Goal: Information Seeking & Learning: Learn about a topic

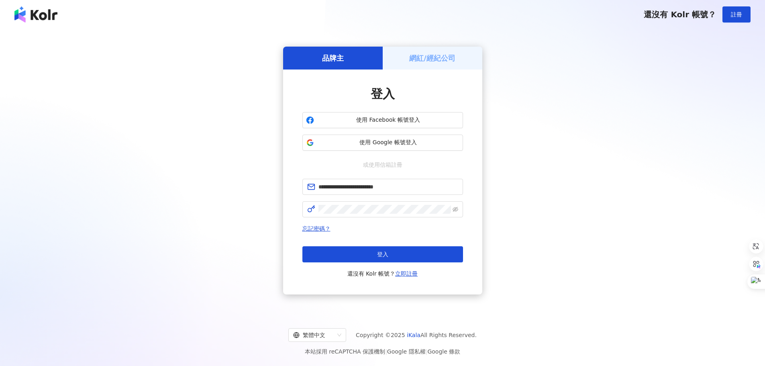
click at [380, 251] on span "登入" at bounding box center [382, 254] width 11 height 6
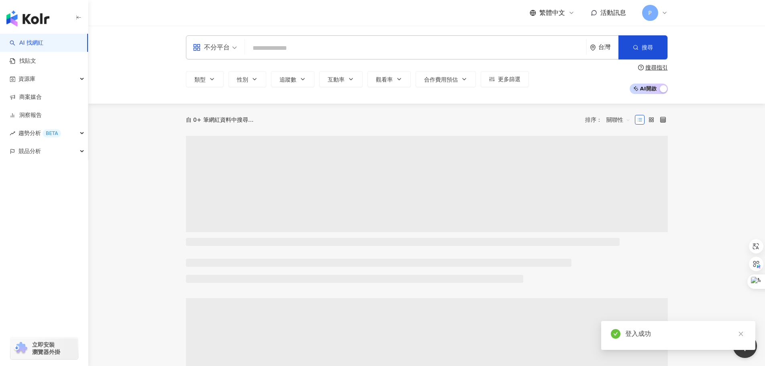
click at [375, 41] on input "search" at bounding box center [415, 48] width 335 height 15
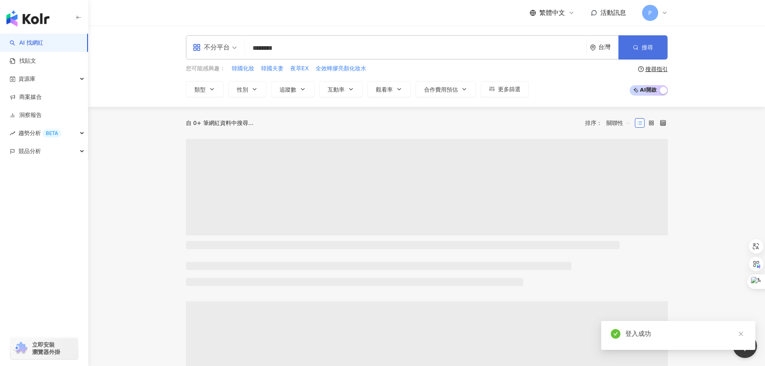
click at [641, 44] on button "搜尋" at bounding box center [643, 47] width 49 height 24
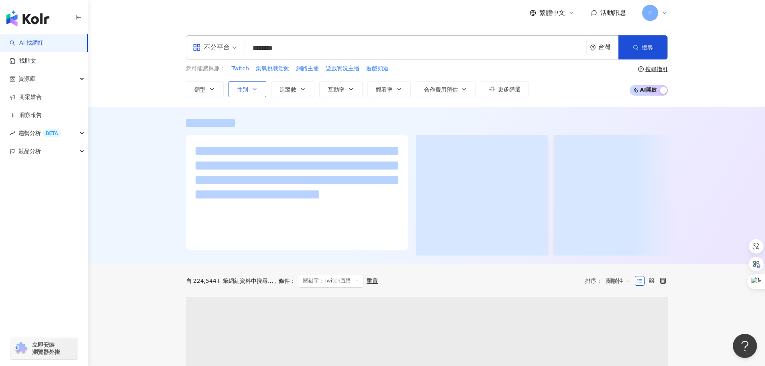
click at [247, 86] on span "性別" at bounding box center [242, 89] width 11 height 6
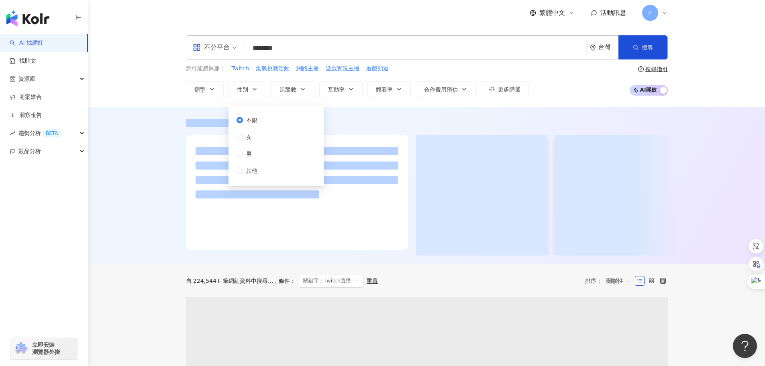
click at [150, 119] on div at bounding box center [426, 185] width 677 height 157
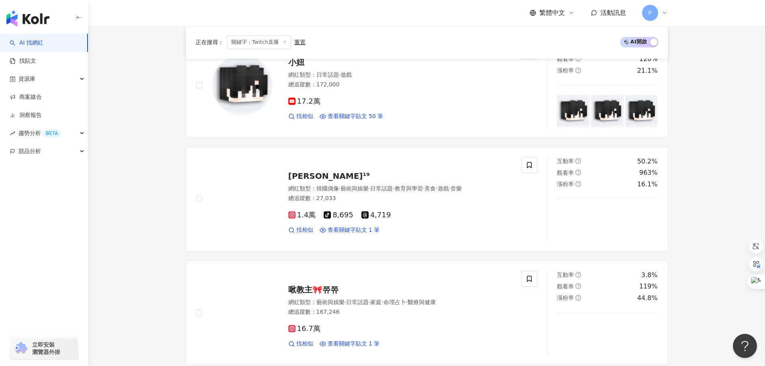
scroll to position [643, 0]
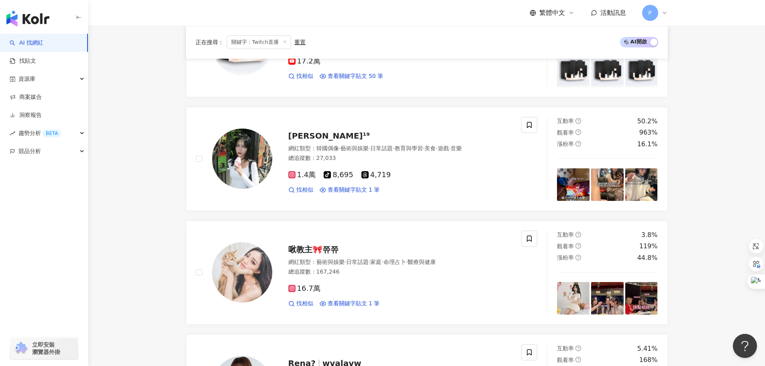
click at [141, 183] on main "不分平台 ******** 台灣 搜尋 您可能感興趣： Twitch 集氣挑戰活動 網路主播 遊戲實況主播 遊戲頻道 類型 性別 追蹤數 互動率 觀看率 合作…" at bounding box center [426, 322] width 677 height 1878
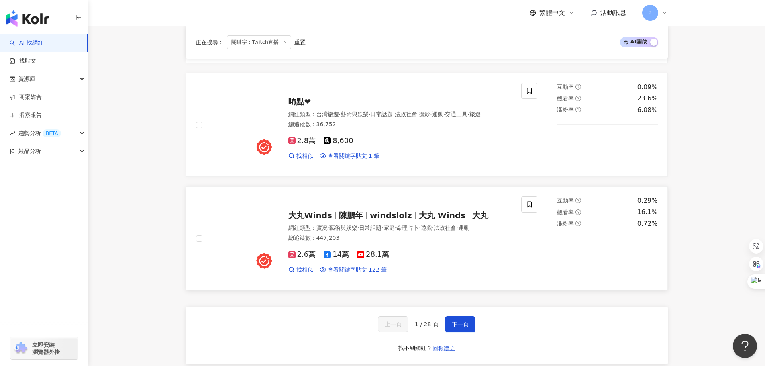
scroll to position [1366, 0]
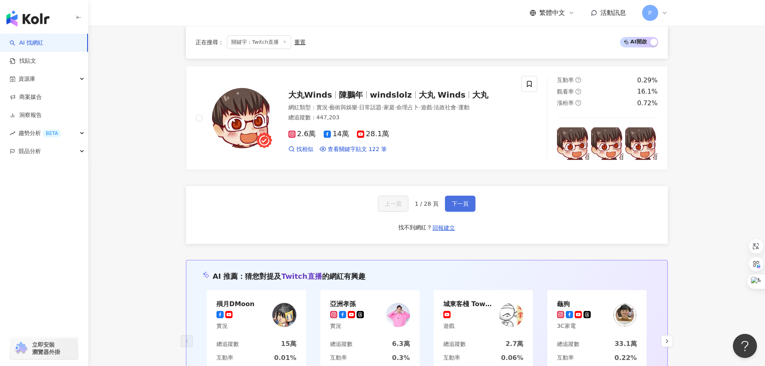
click at [460, 205] on span "下一頁" at bounding box center [460, 203] width 17 height 6
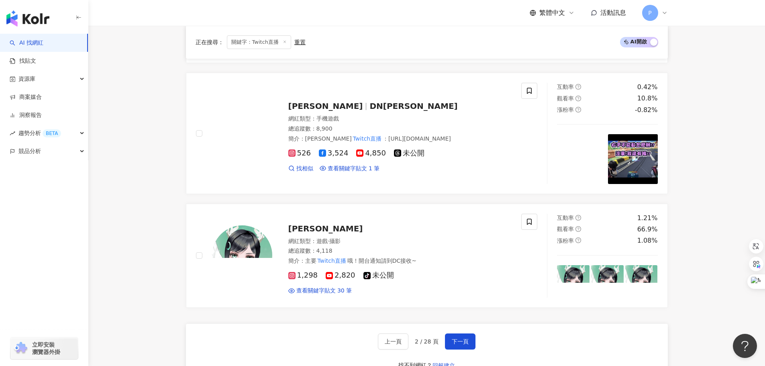
scroll to position [1326, 0]
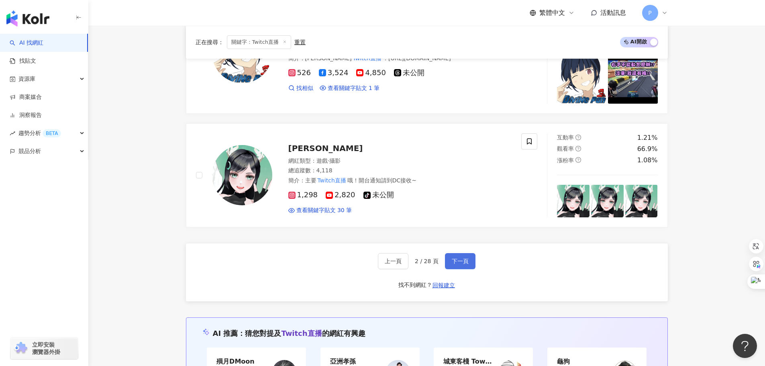
click at [467, 264] on span "下一頁" at bounding box center [460, 261] width 17 height 6
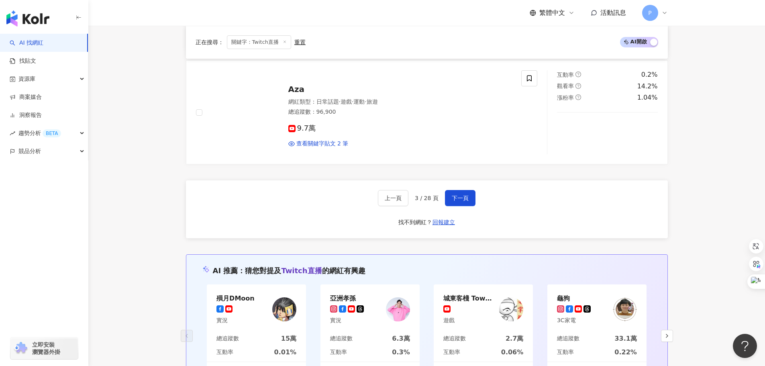
scroll to position [1446, 0]
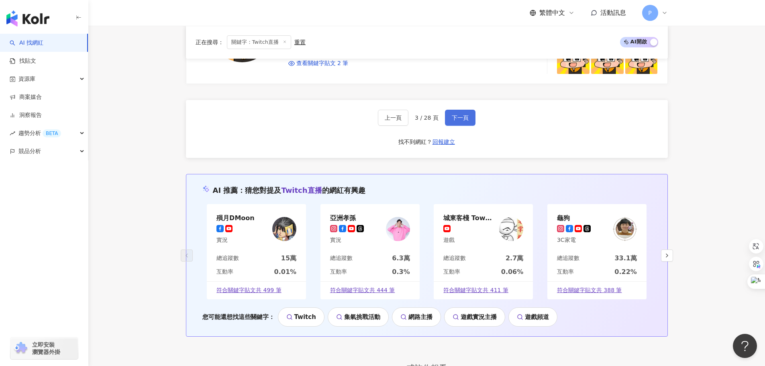
click at [461, 115] on span "下一頁" at bounding box center [460, 117] width 17 height 6
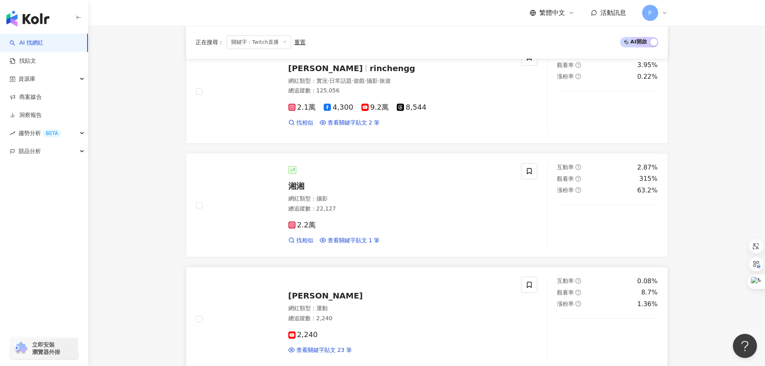
scroll to position [1245, 0]
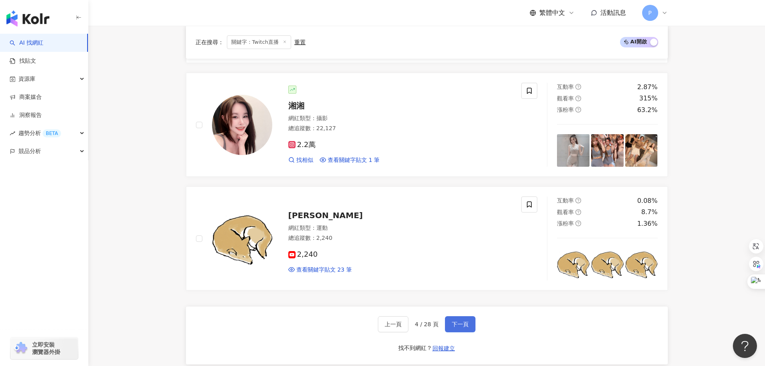
click at [462, 321] on span "下一頁" at bounding box center [460, 324] width 17 height 6
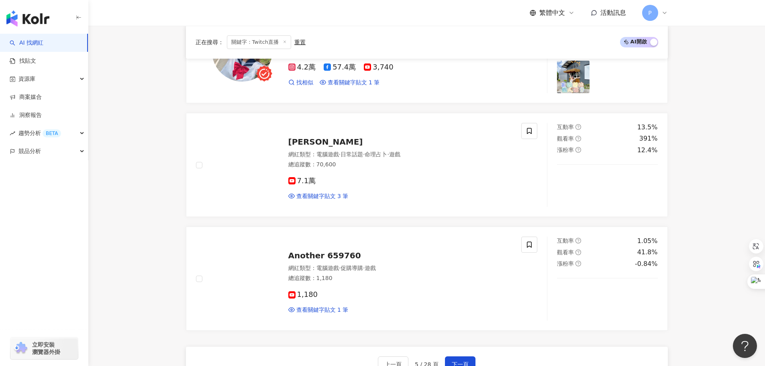
scroll to position [1326, 0]
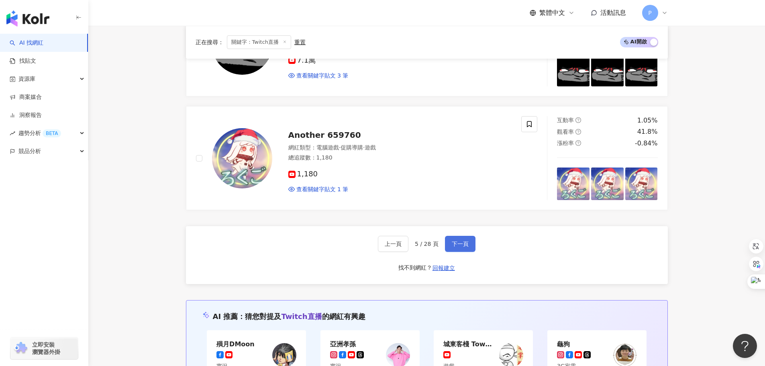
click at [463, 241] on span "下一頁" at bounding box center [460, 244] width 17 height 6
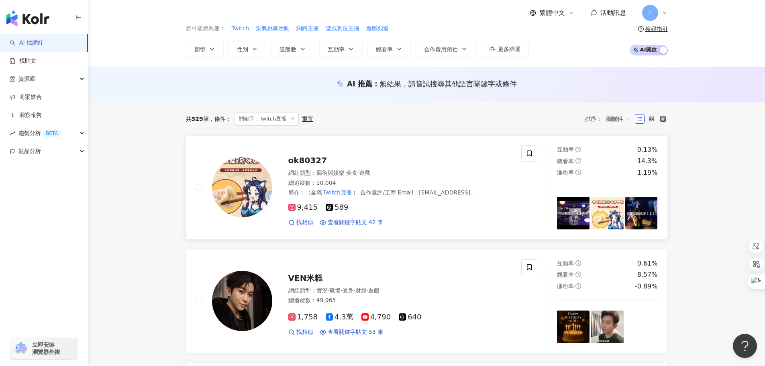
scroll to position [0, 0]
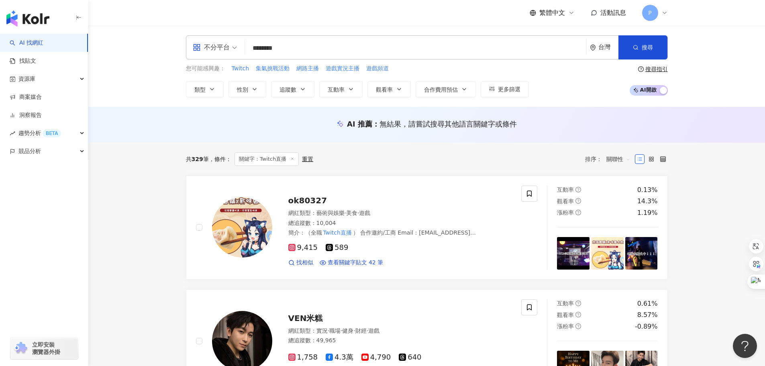
click at [313, 39] on div "不分平台 ******** 台灣 搜尋" at bounding box center [427, 47] width 482 height 24
click at [299, 59] on div "不分平台 ******** 台灣 搜尋" at bounding box center [427, 47] width 482 height 24
click at [302, 53] on input "********" at bounding box center [415, 48] width 335 height 15
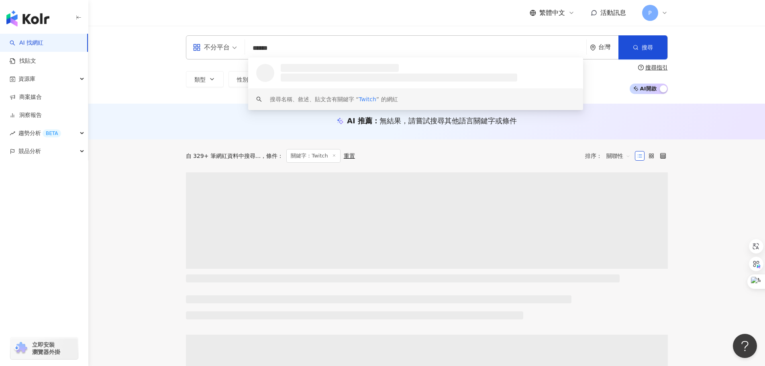
type input "******"
click at [478, 160] on div "自 329+ 筆網紅資料中搜尋... 條件 ： 關鍵字：Twitch 重置 排序： 關聯性" at bounding box center [427, 156] width 482 height 14
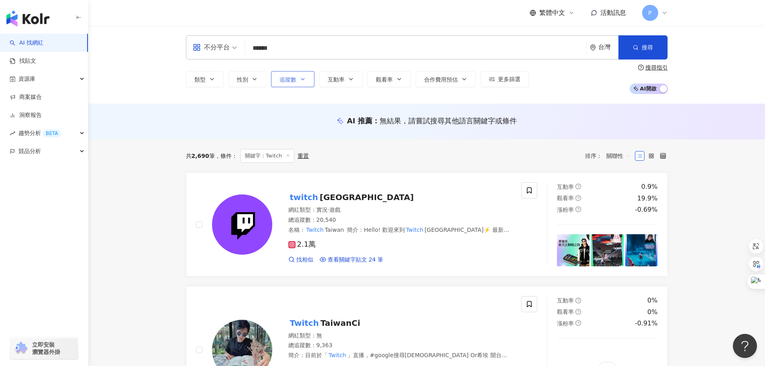
click at [299, 84] on button "追蹤數" at bounding box center [292, 79] width 43 height 16
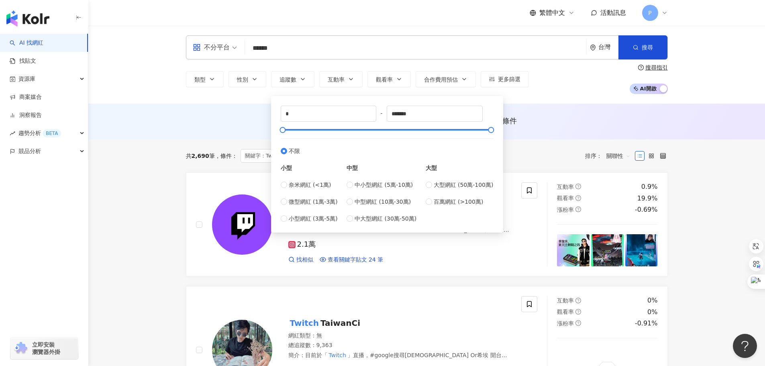
click at [253, 131] on div "AI 推薦 ： 無結果，請嘗試搜尋其他語言關鍵字或條件" at bounding box center [426, 122] width 677 height 36
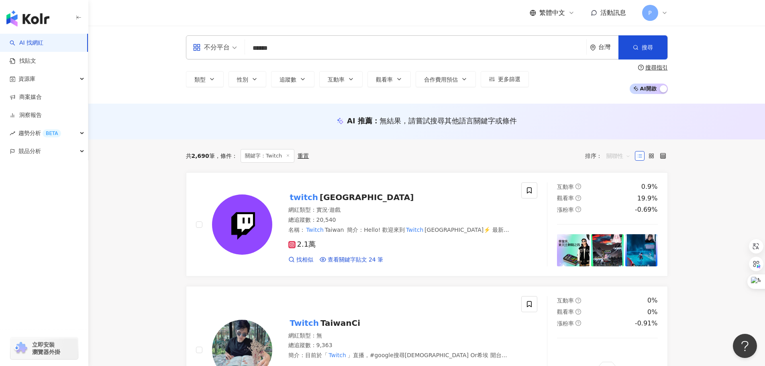
click at [621, 159] on span "關聯性" at bounding box center [619, 155] width 24 height 13
click at [617, 188] on div "追蹤數" at bounding box center [619, 186] width 20 height 9
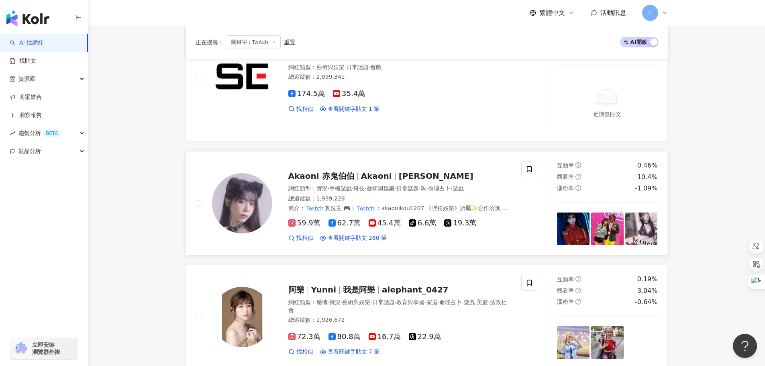
scroll to position [1245, 0]
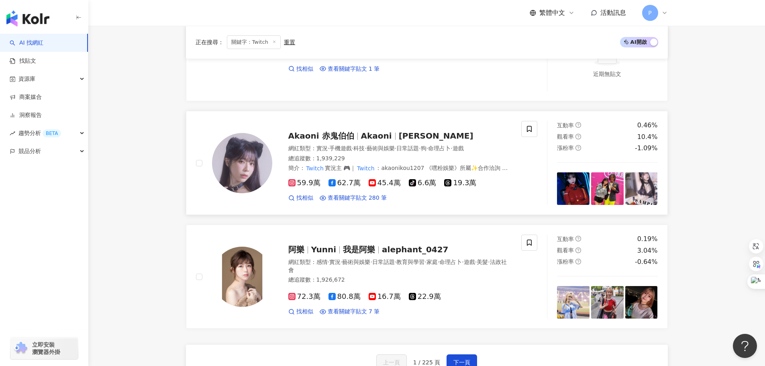
drag, startPoint x: 502, startPoint y: 160, endPoint x: 438, endPoint y: 153, distance: 64.6
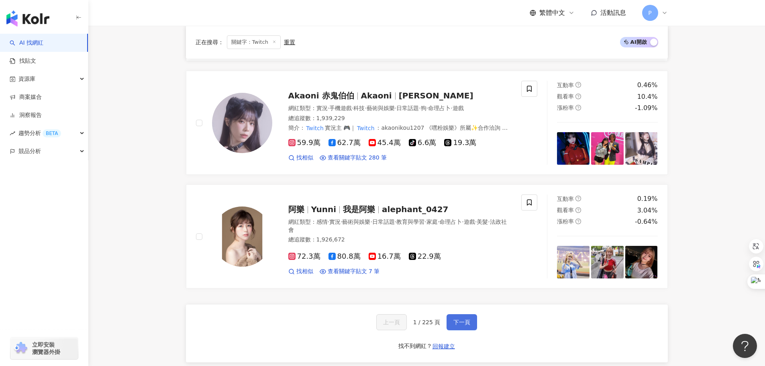
click at [465, 324] on span "下一頁" at bounding box center [462, 322] width 17 height 6
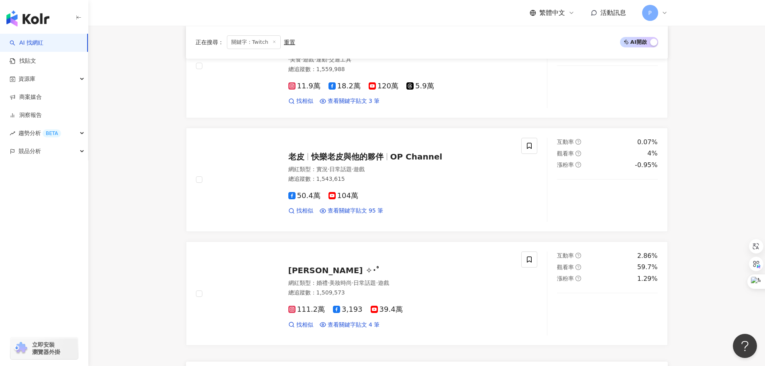
scroll to position [1326, 0]
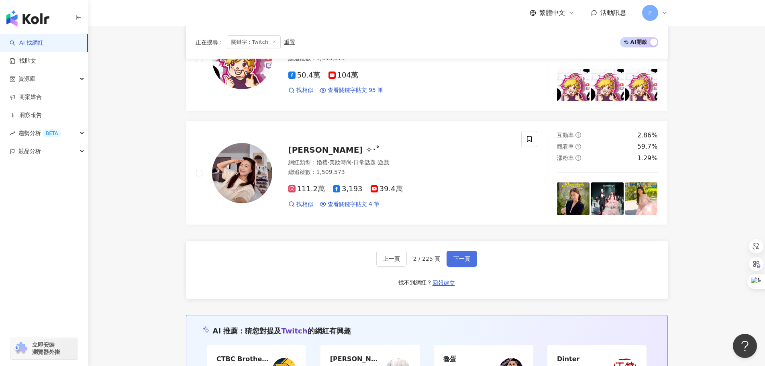
drag, startPoint x: 464, startPoint y: 256, endPoint x: 463, endPoint y: 246, distance: 10.2
click at [464, 256] on span "下一頁" at bounding box center [462, 258] width 17 height 6
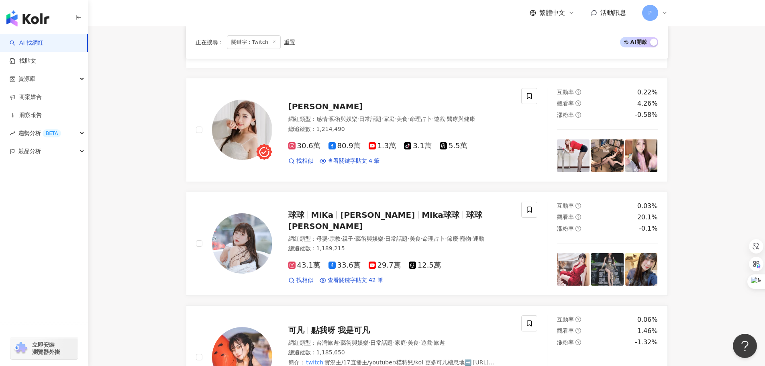
scroll to position [1285, 0]
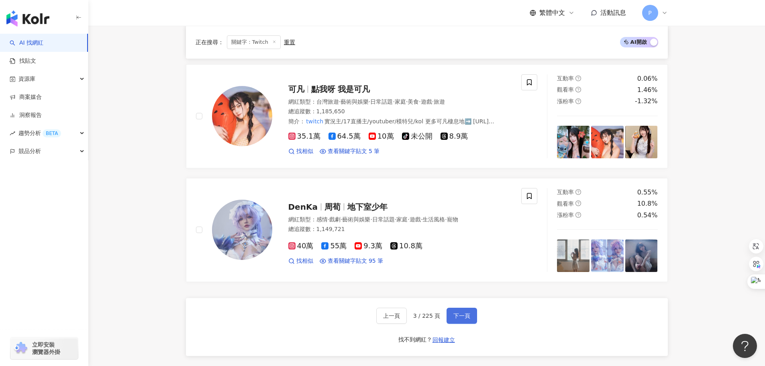
click at [457, 313] on button "下一頁" at bounding box center [462, 316] width 31 height 16
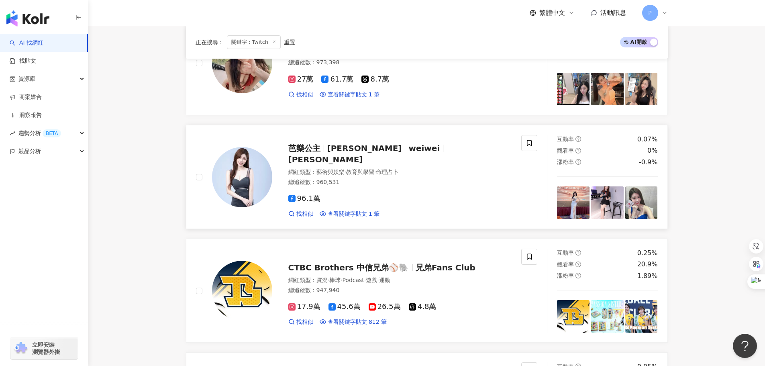
scroll to position [1288, 0]
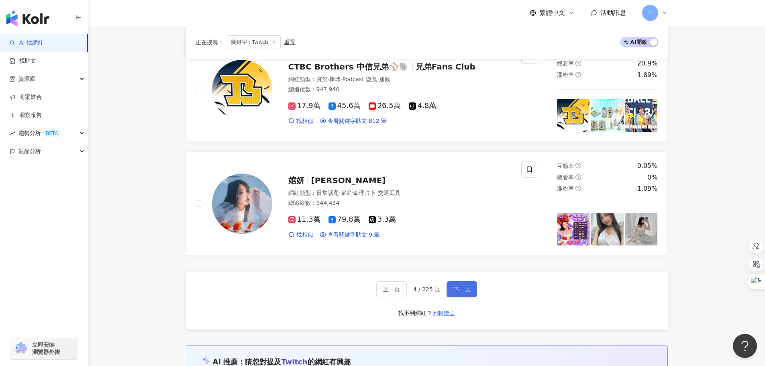
click at [457, 292] on span "下一頁" at bounding box center [462, 289] width 17 height 6
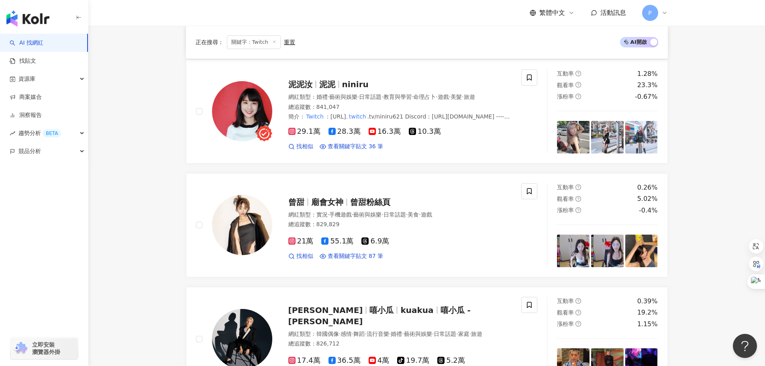
scroll to position [1401, 0]
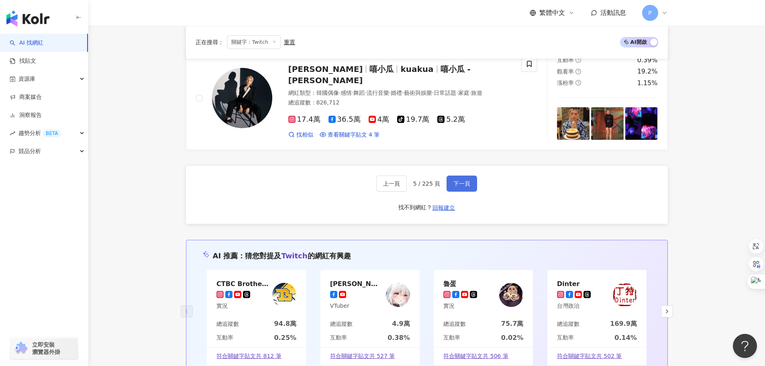
click at [460, 182] on span "下一頁" at bounding box center [462, 183] width 17 height 6
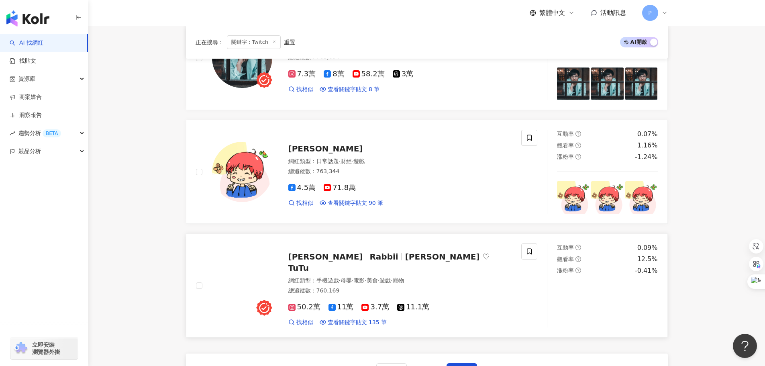
scroll to position [1285, 0]
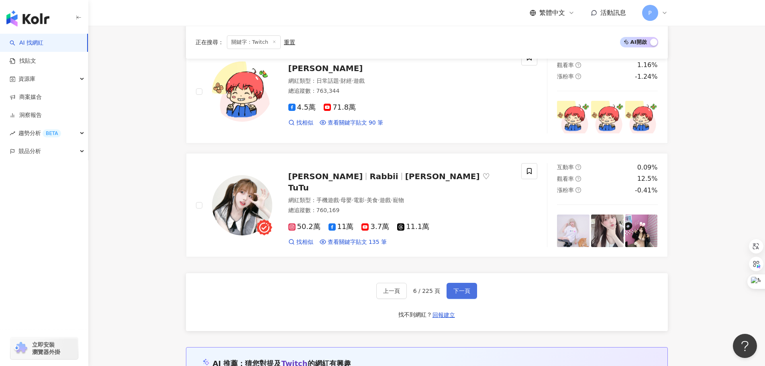
click at [457, 284] on button "下一頁" at bounding box center [462, 291] width 31 height 16
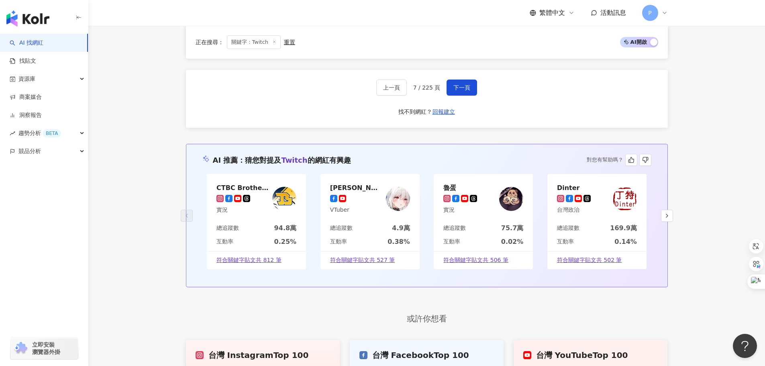
scroll to position [1364, 0]
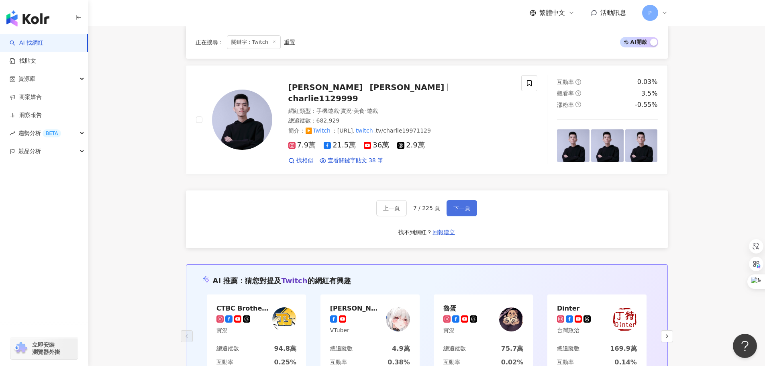
click at [464, 203] on button "下一頁" at bounding box center [462, 208] width 31 height 16
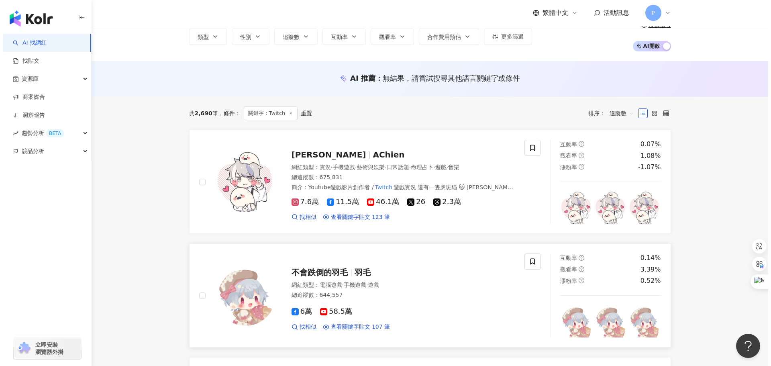
scroll to position [243, 0]
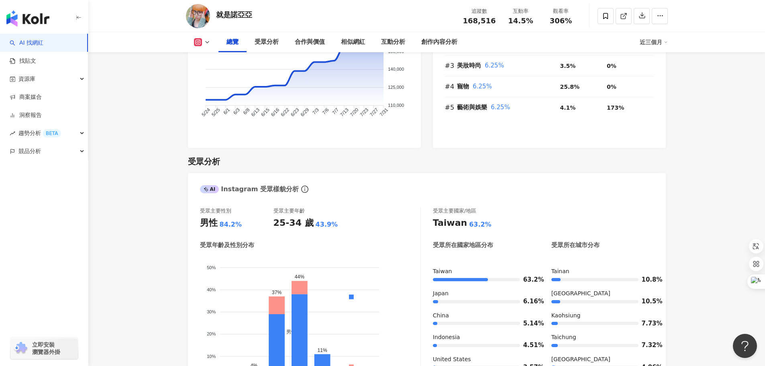
scroll to position [643, 0]
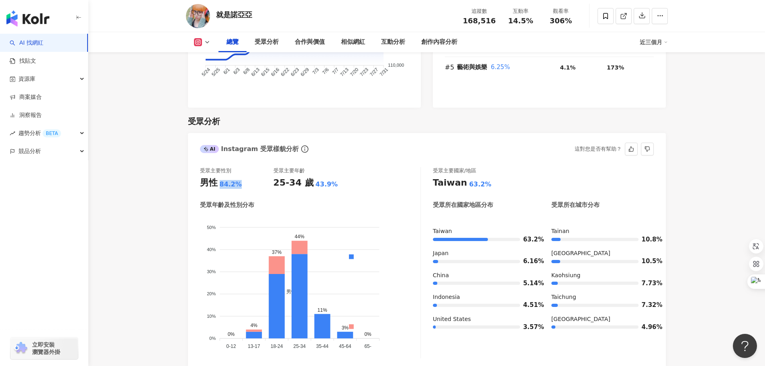
drag, startPoint x: 224, startPoint y: 171, endPoint x: 245, endPoint y: 173, distance: 21.4
click at [242, 177] on div "男性 84.2%" at bounding box center [237, 183] width 74 height 12
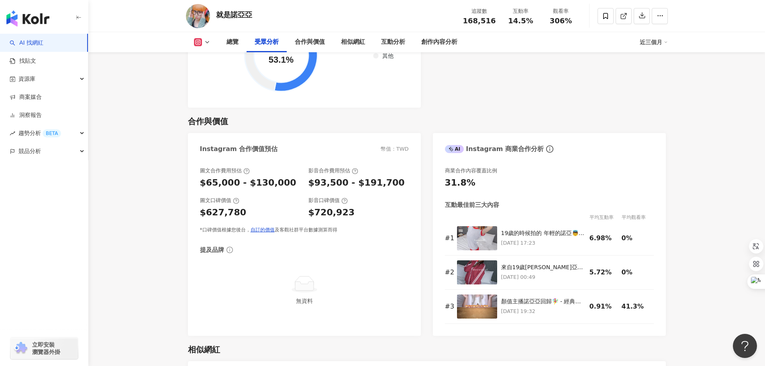
scroll to position [803, 0]
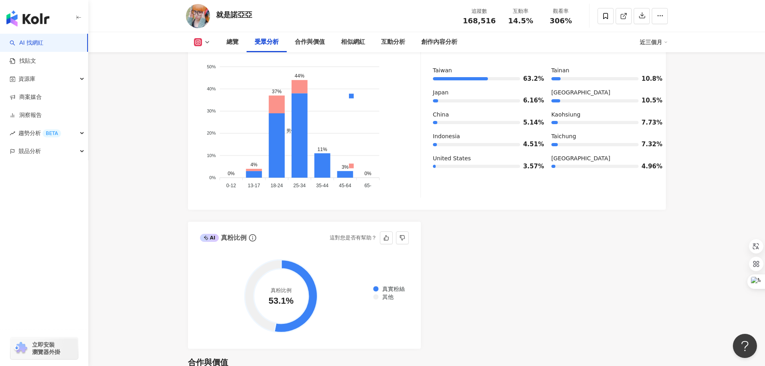
drag, startPoint x: 267, startPoint y: 288, endPoint x: 291, endPoint y: 288, distance: 23.7
click at [291, 288] on circle at bounding box center [281, 296] width 55 height 55
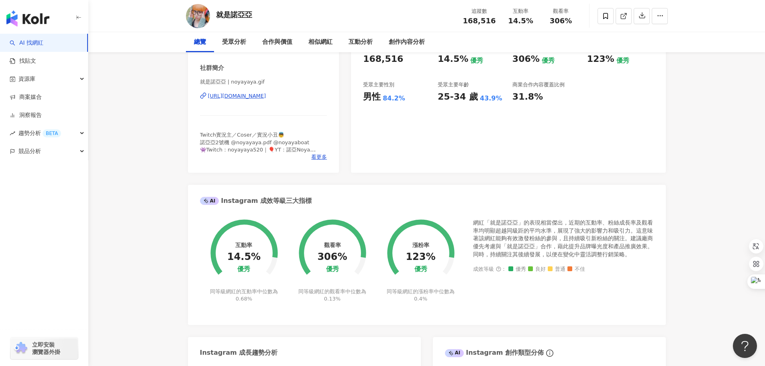
scroll to position [0, 0]
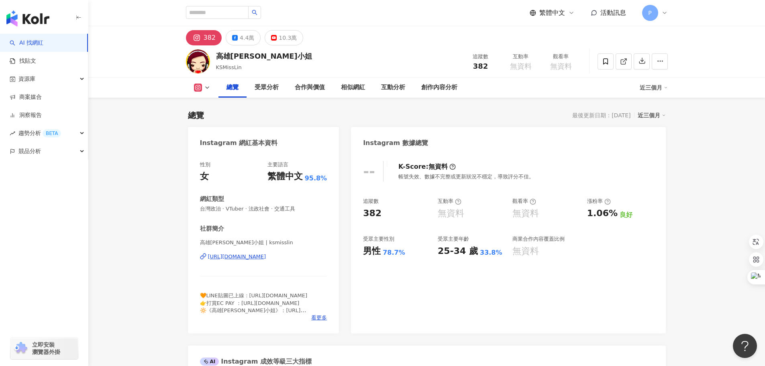
scroll to position [201, 0]
